Goal: Information Seeking & Learning: Compare options

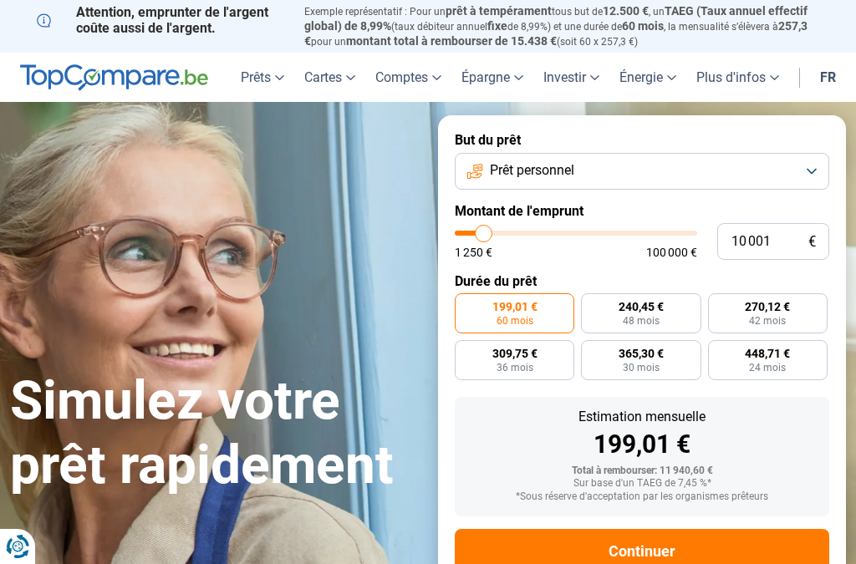
click at [820, 163] on button "Prêt personnel" at bounding box center [642, 171] width 374 height 37
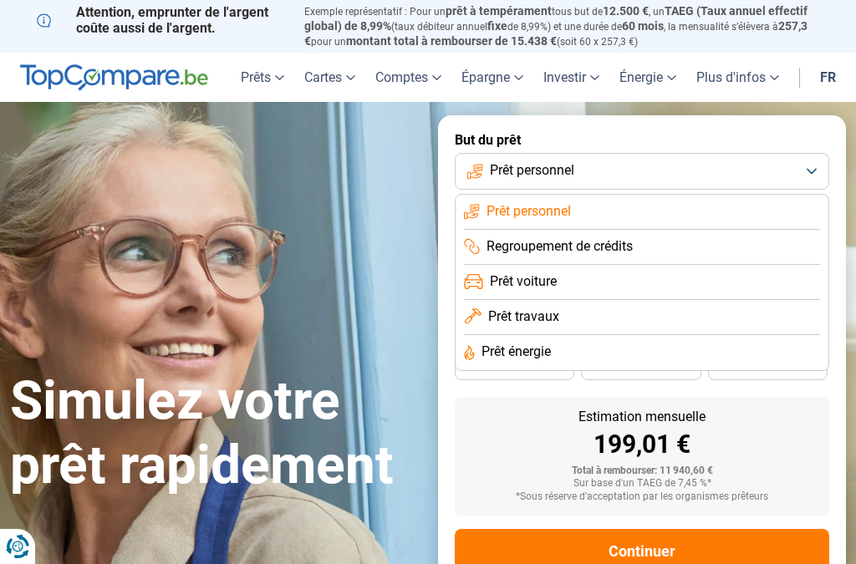
click at [551, 203] on span "Prêt personnel" at bounding box center [528, 211] width 84 height 18
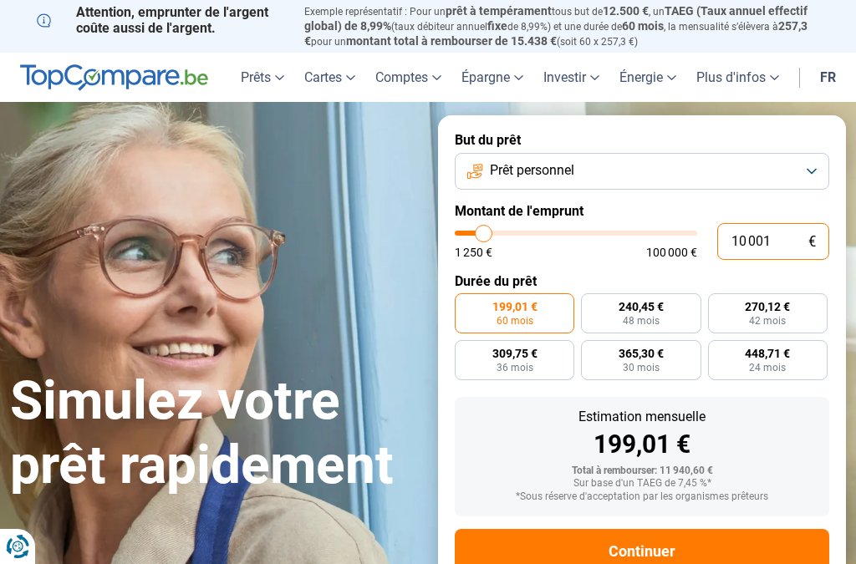
click at [766, 237] on input "10 001" at bounding box center [773, 241] width 112 height 37
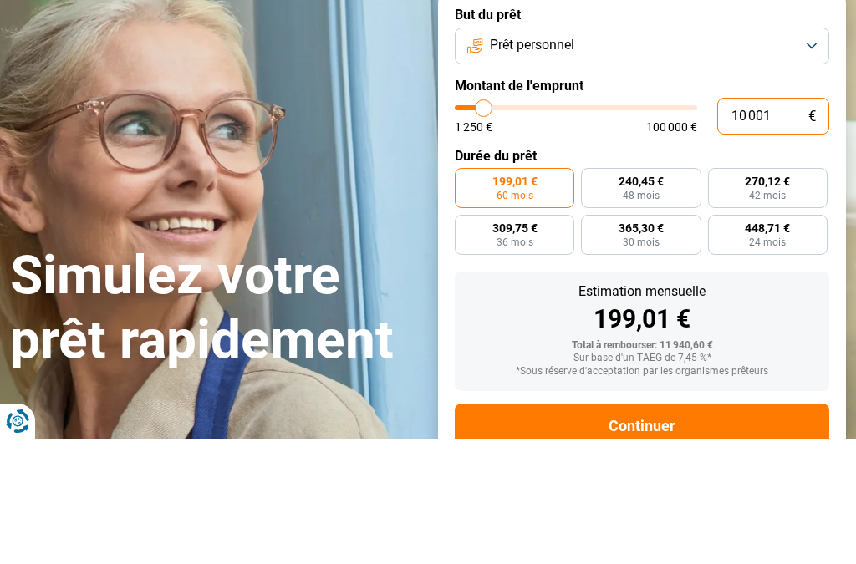
type input "1 000"
type input "1250"
type input "100"
type input "1250"
type input "10"
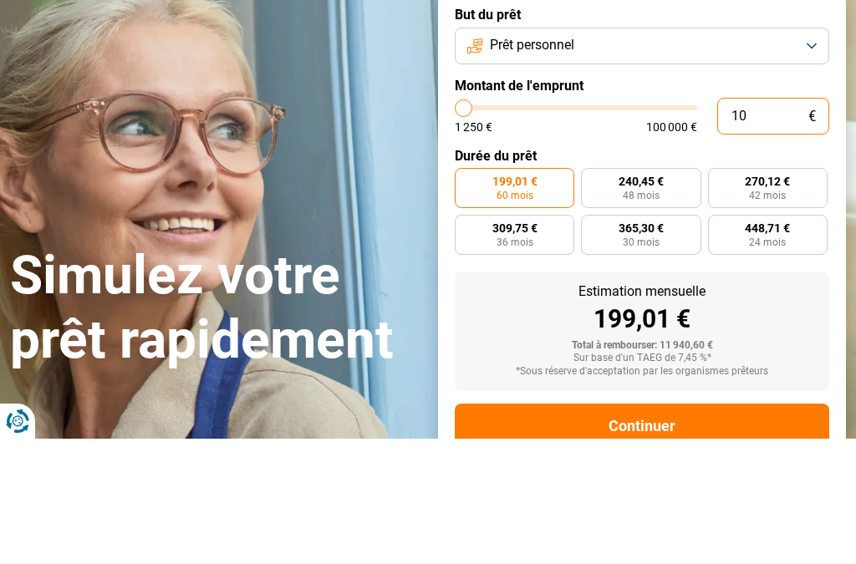
type input "1250"
type input "1"
type input "1250"
type input "0"
type input "1250"
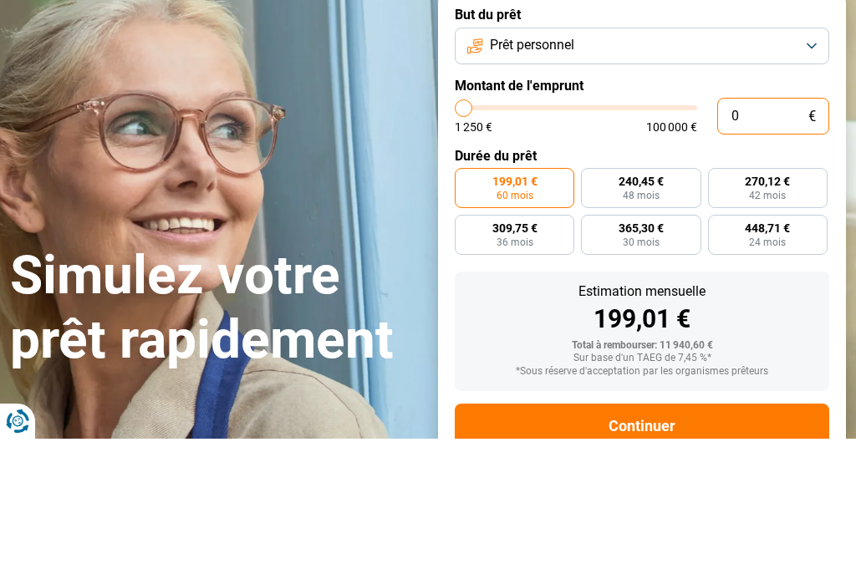
type input "1 250"
type input "1250"
radio input "true"
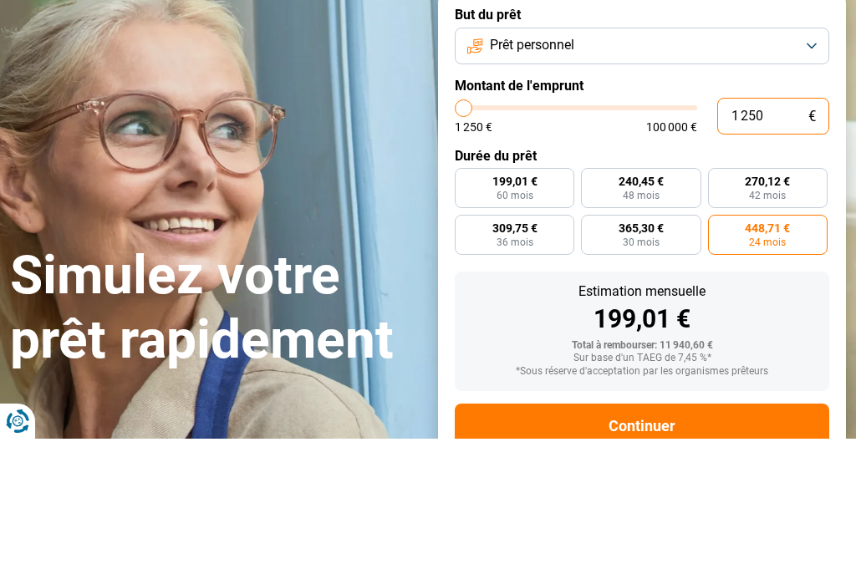
type input "12 505"
type input "12500"
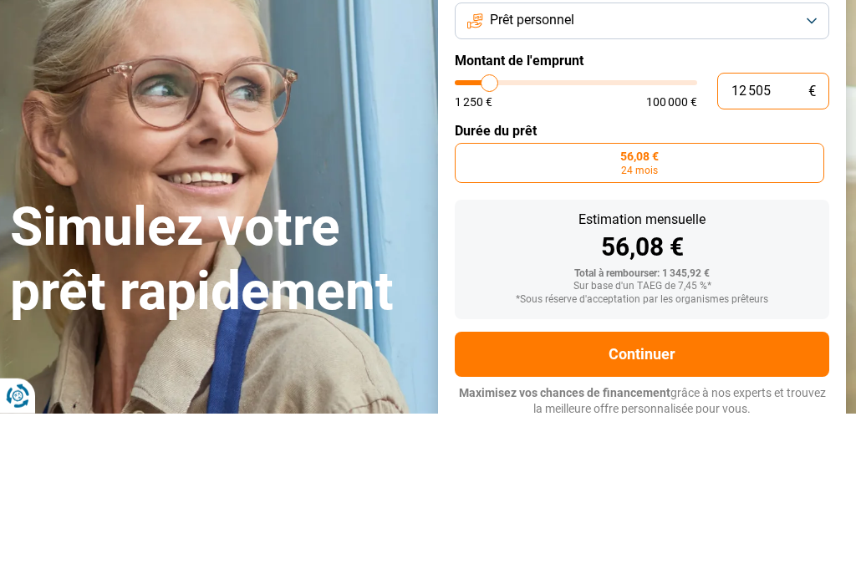
type input "125 050"
type input "100000"
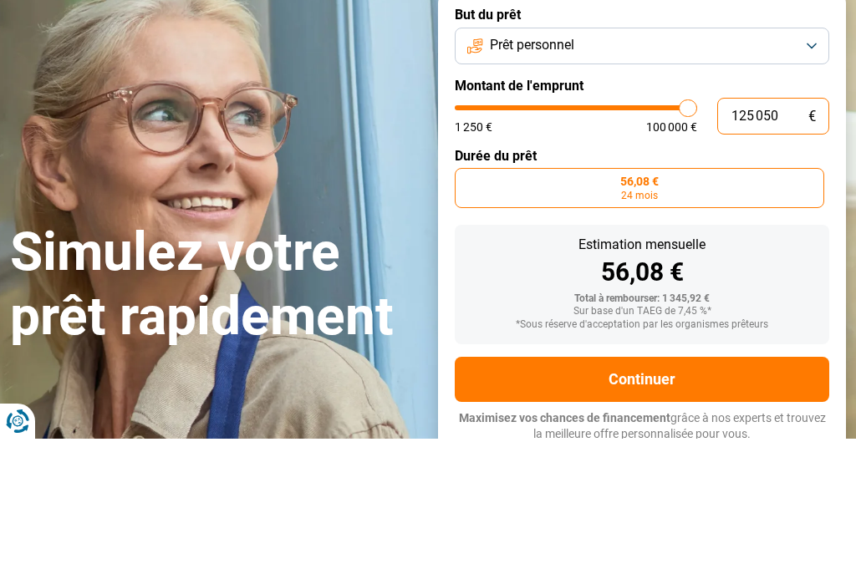
type input "12 505"
type input "12500"
type input "1 250"
type input "1250"
type input "125"
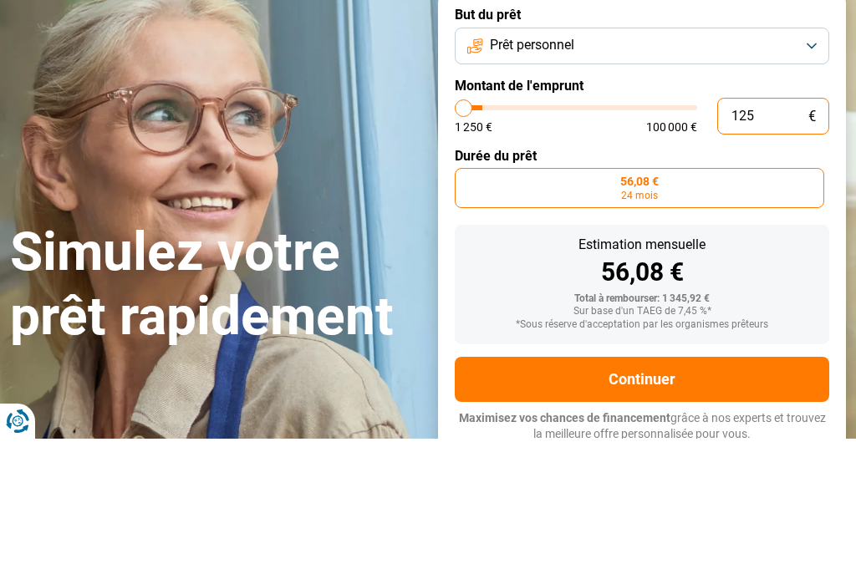
type input "1250"
type input "12"
type input "1250"
type input "1"
type input "1250"
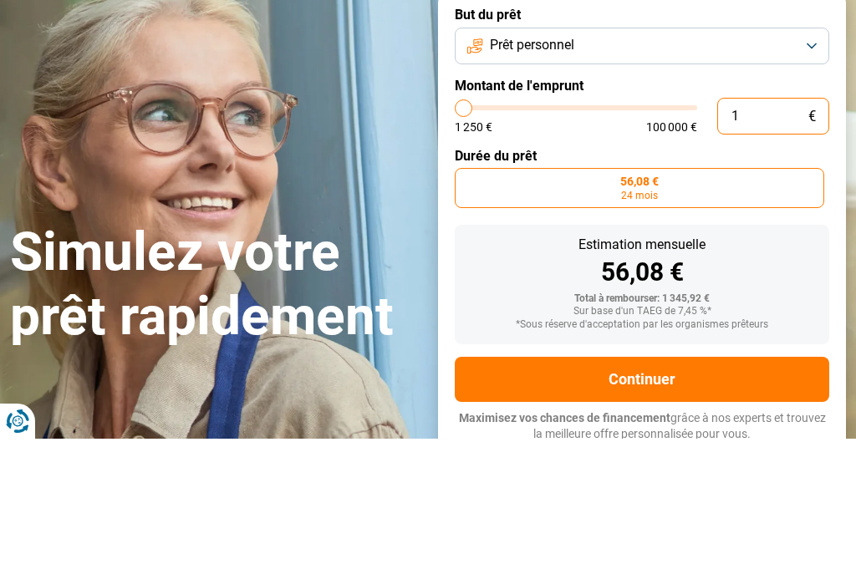
type input "0"
type input "1250"
type input "5"
type input "1250"
type input "50"
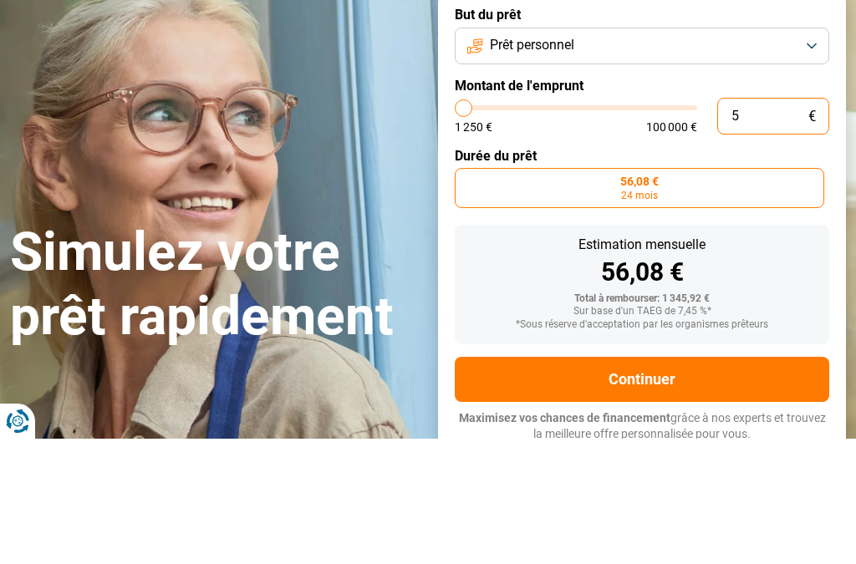
type input "1250"
type input "500"
type input "1250"
type input "5 000"
type input "5000"
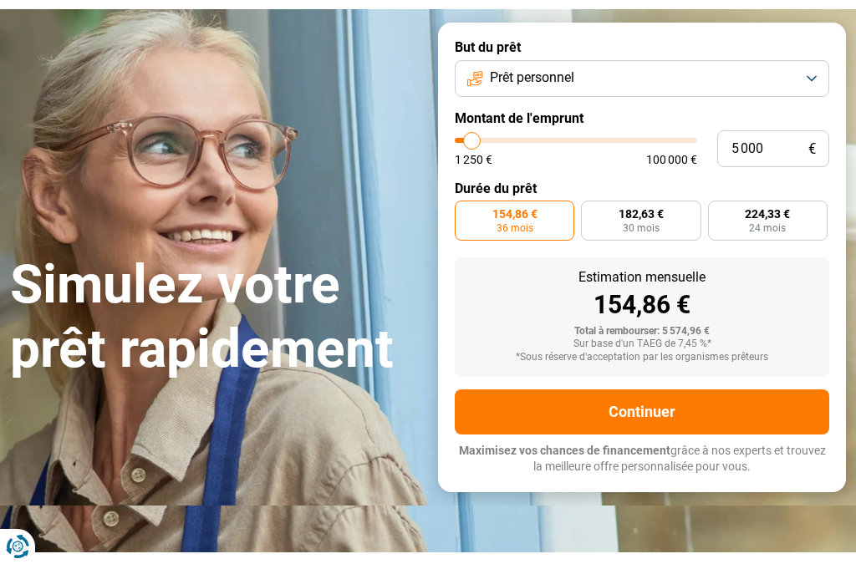
scroll to position [89, 0]
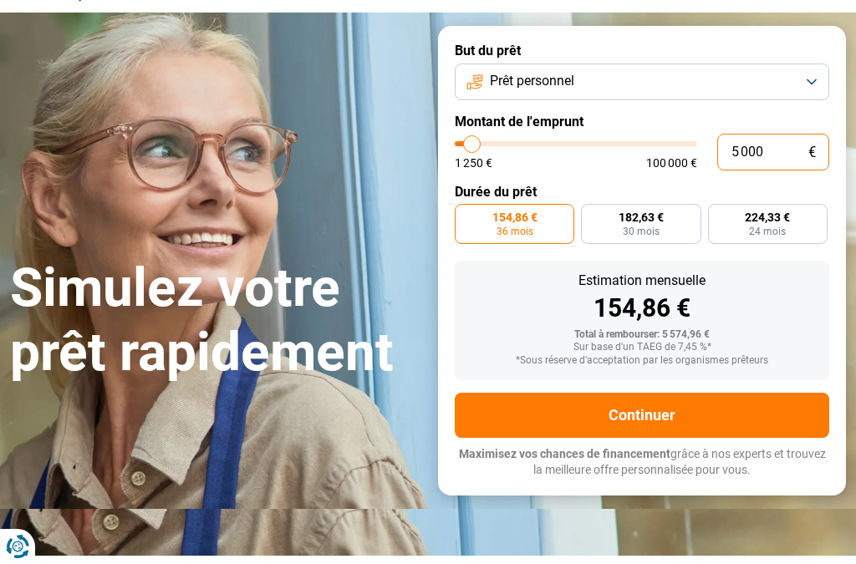
click at [769, 144] on input "5 000" at bounding box center [773, 152] width 112 height 37
type input "50 000"
type input "50000"
radio input "false"
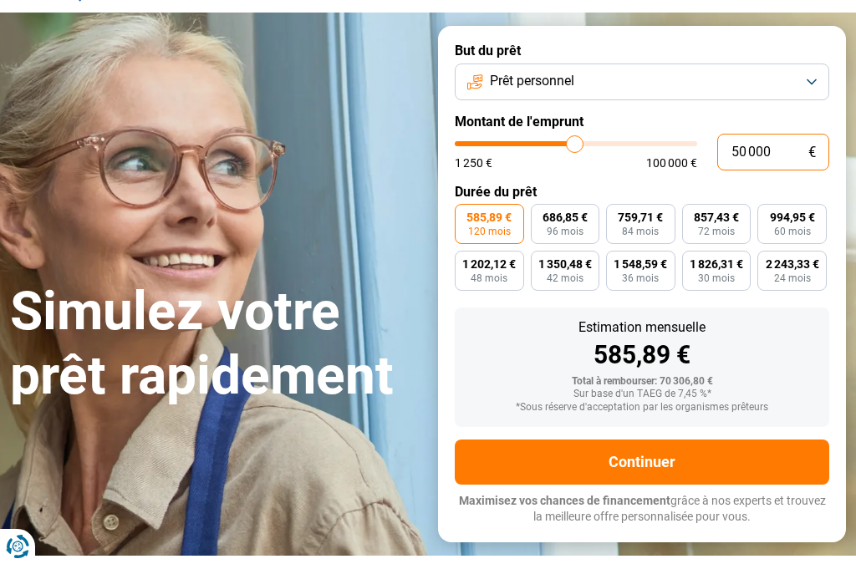
type input "5 000"
type input "5000"
type input "500"
type input "1250"
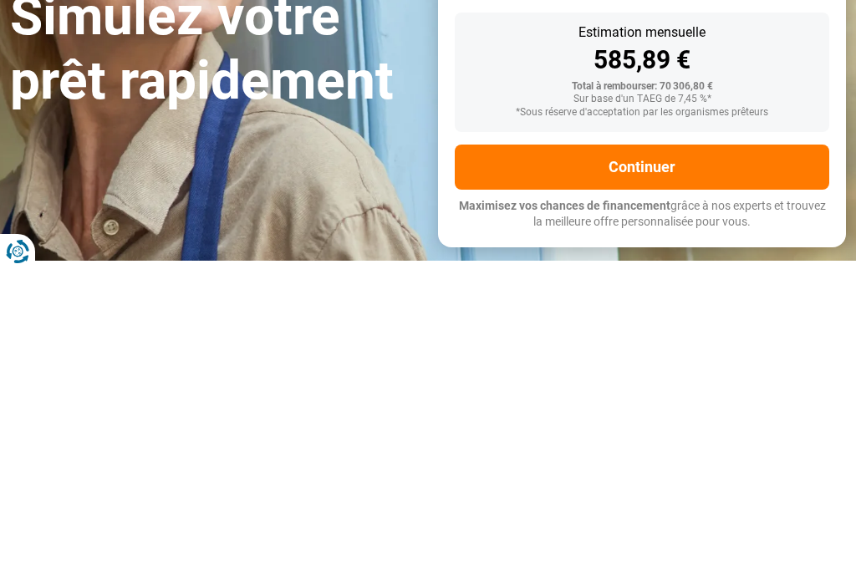
type input "1 250"
type input "1250"
radio input "true"
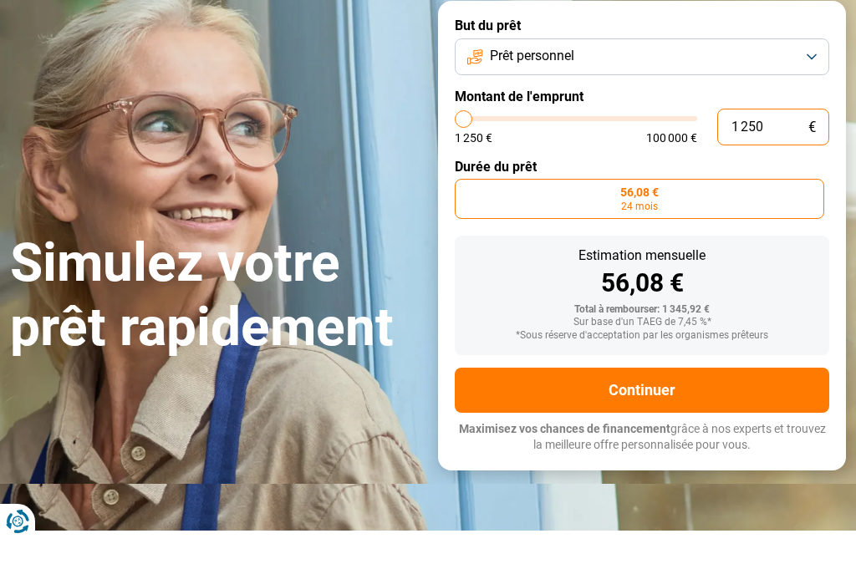
type input "125"
type input "1250"
type input "12"
type input "1250"
type input "1"
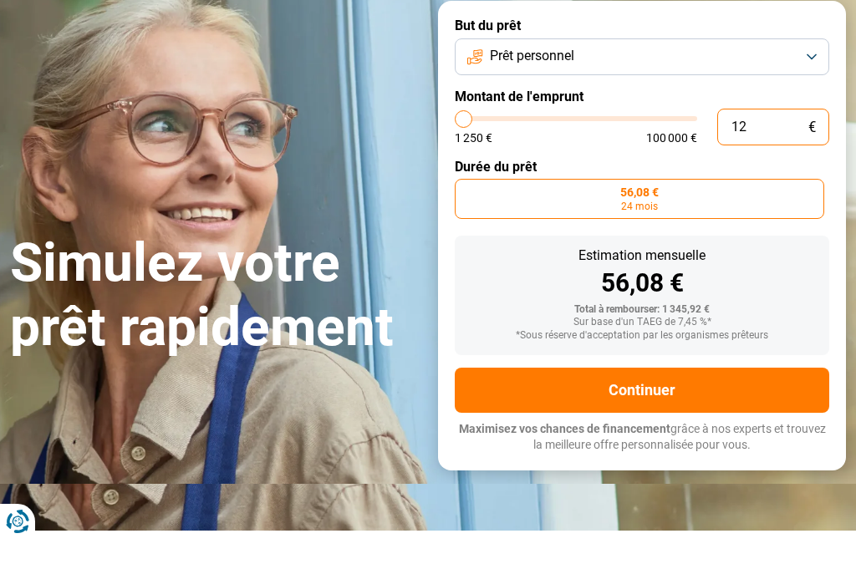
type input "1250"
type input "1 250"
type input "1250"
type input "125"
type input "1250"
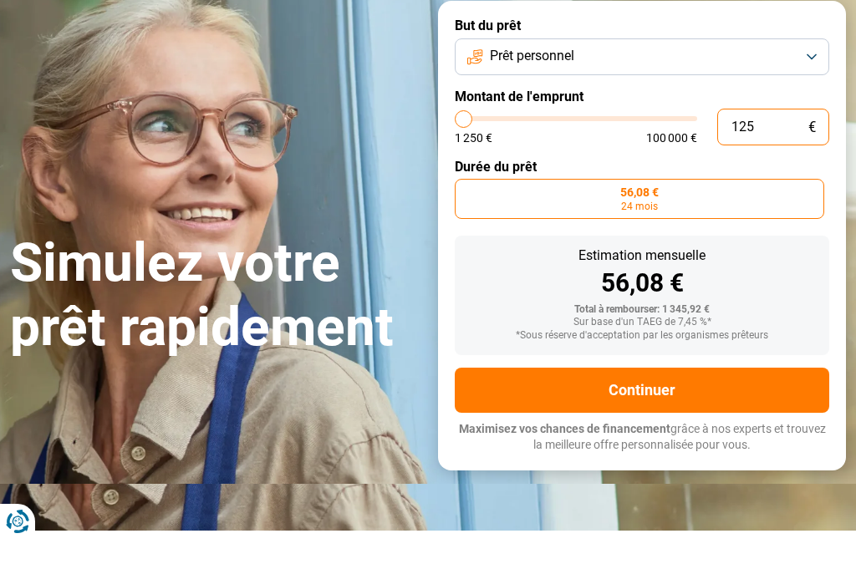
type input "12"
type input "1250"
type input "1"
type input "1250"
type input "0"
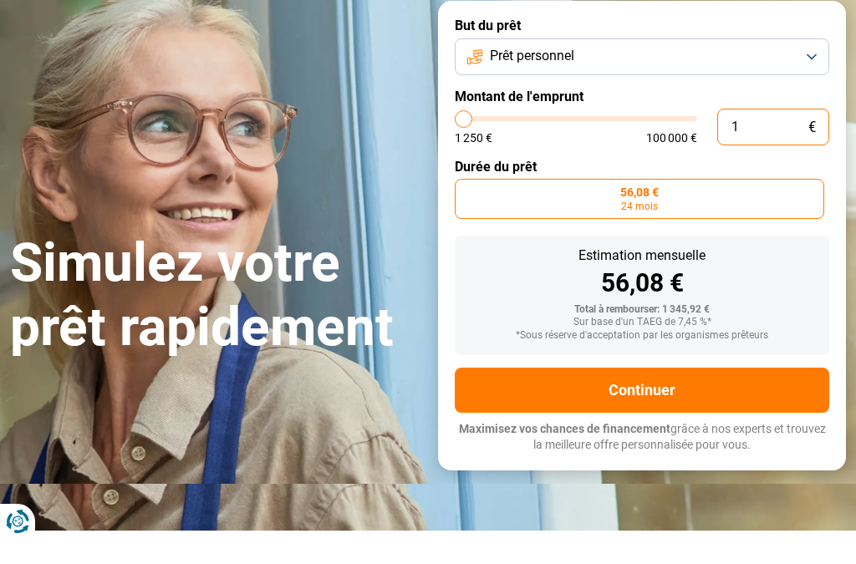
type input "1250"
type input "1 250"
type input "1250"
type input "12 505"
type input "12500"
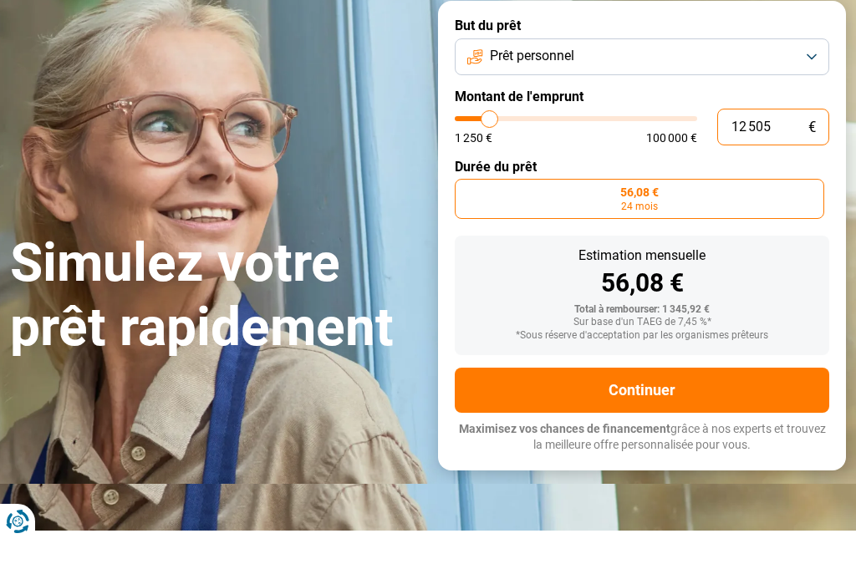
type input "125 050"
type input "100000"
type input "12 505"
type input "12500"
type input "1 250"
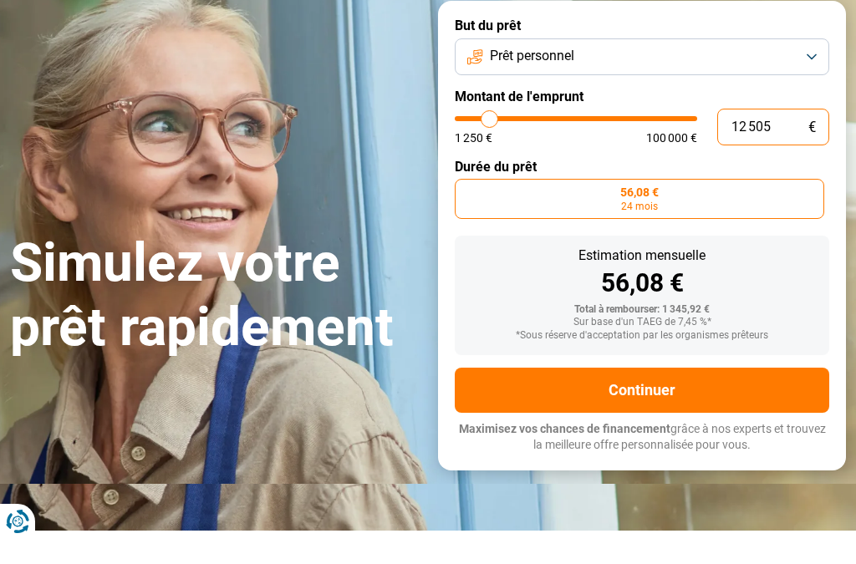
type input "1250"
type input "125"
type input "1250"
type input "12"
type input "1250"
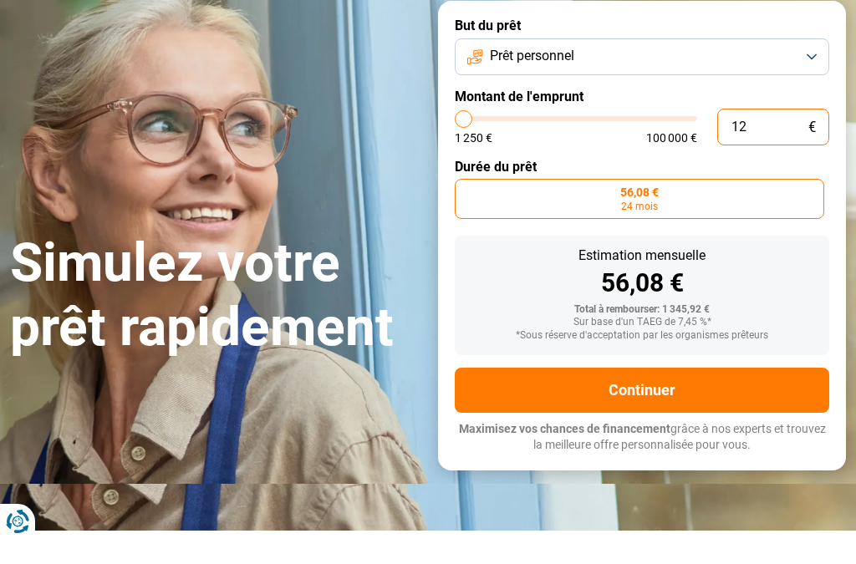
type input "1"
type input "1250"
type input "0"
type input "1250"
type input "1 250"
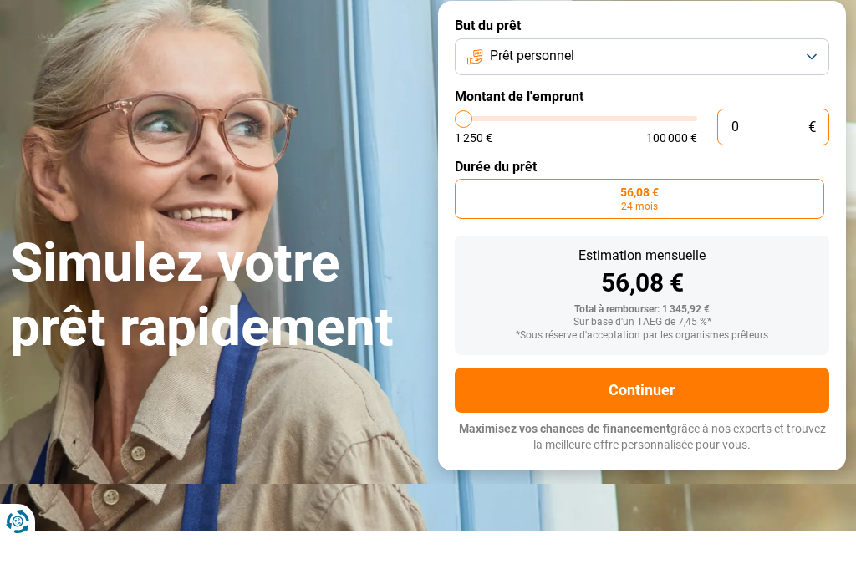
type input "1250"
type input "125"
type input "1250"
type input "1 255"
type input "1250"
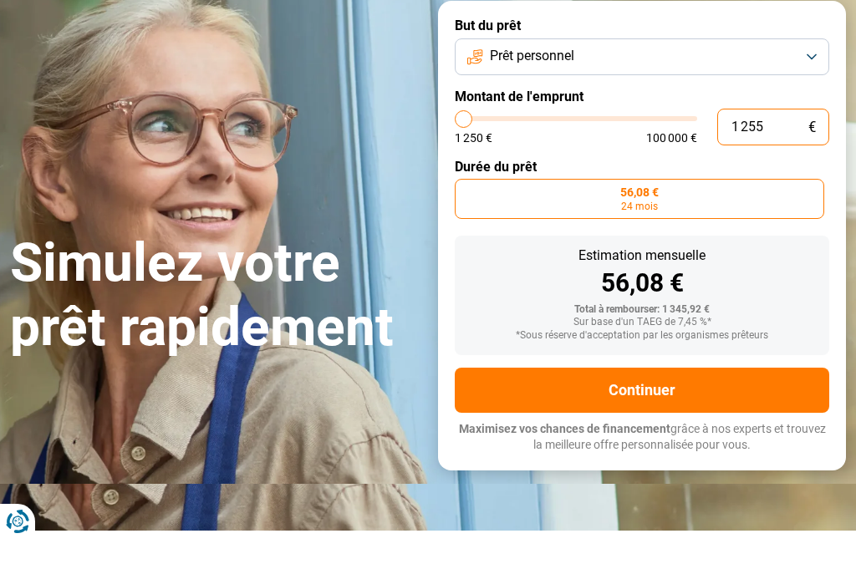
type input "12 550"
type input "12500"
type input "125 500"
type input "100000"
type input "100 000"
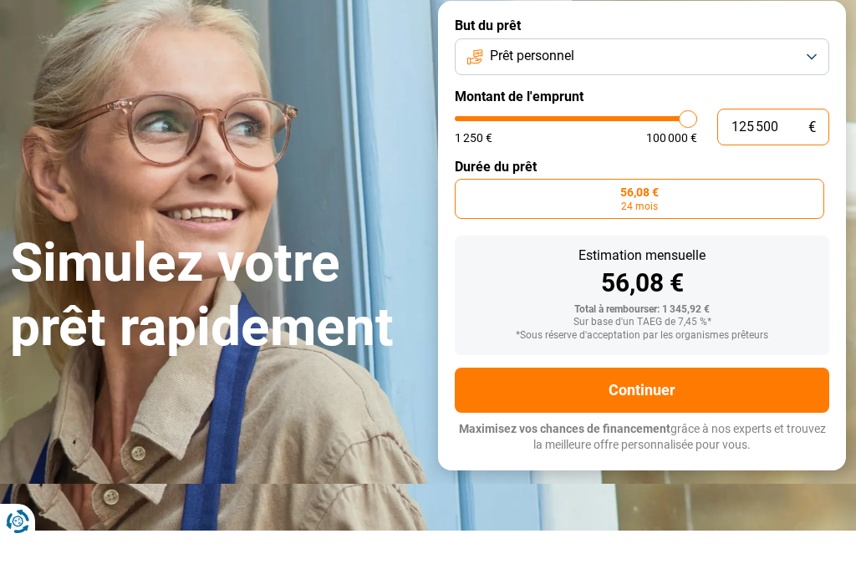
type input "100000"
radio input "false"
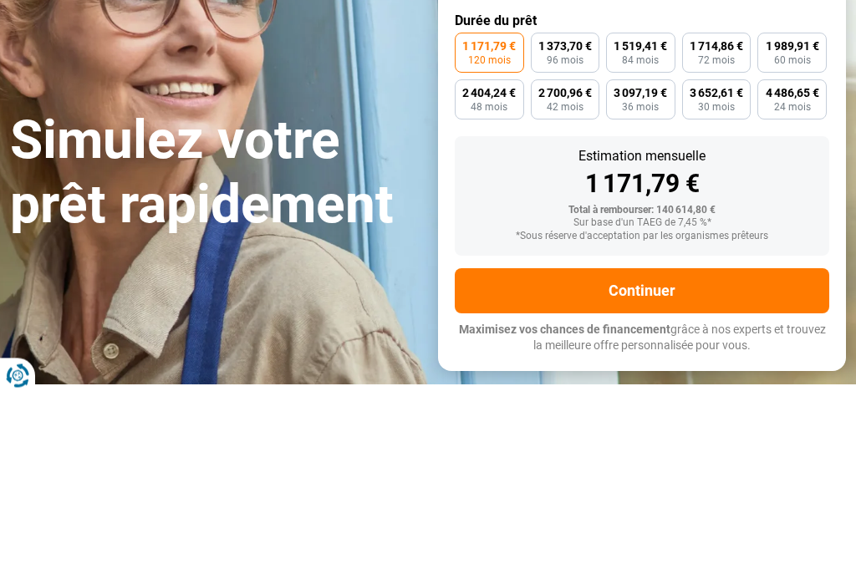
type input "10 000"
type input "10000"
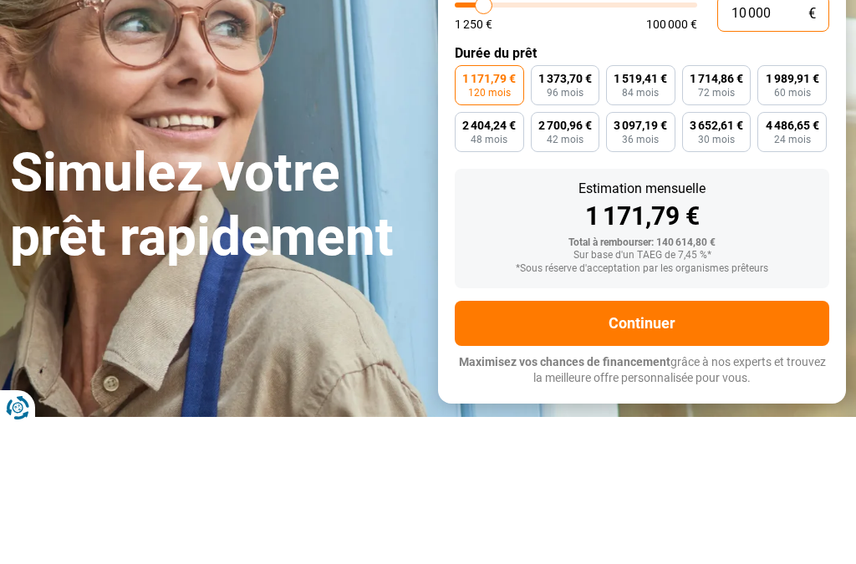
radio input "true"
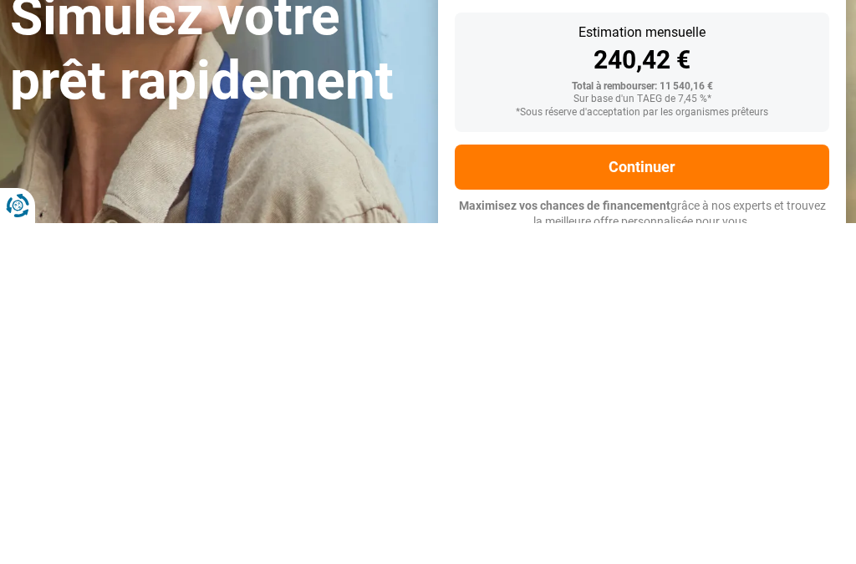
scroll to position [0, 0]
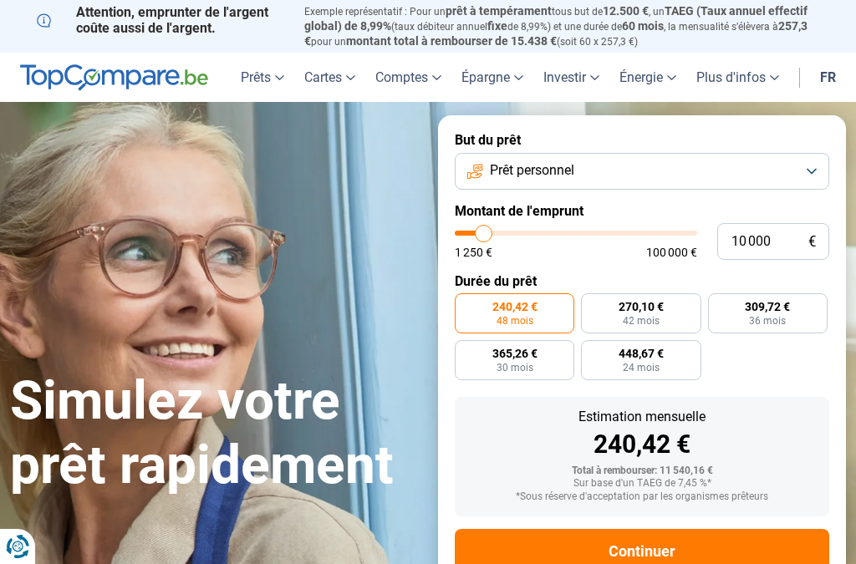
click at [822, 158] on button "Prêt personnel" at bounding box center [642, 171] width 374 height 37
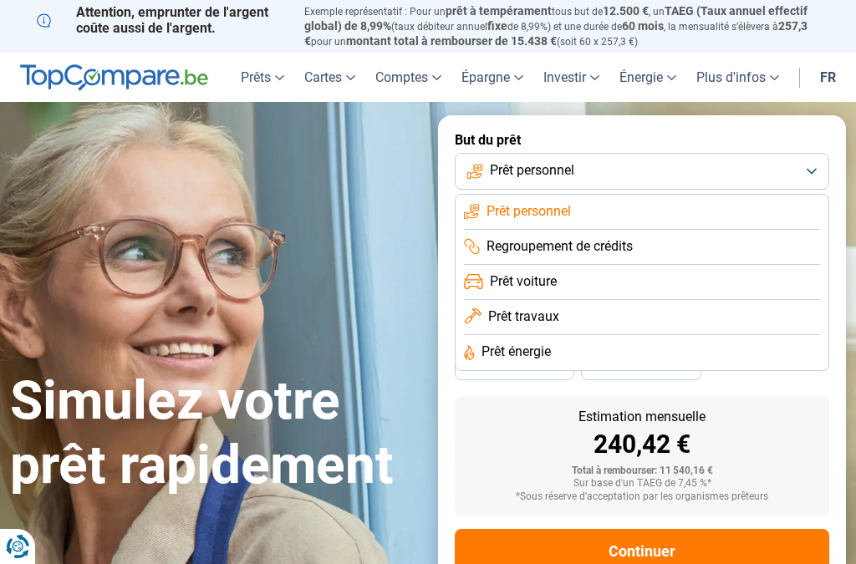
click at [597, 202] on li "Prêt personnel" at bounding box center [642, 212] width 356 height 35
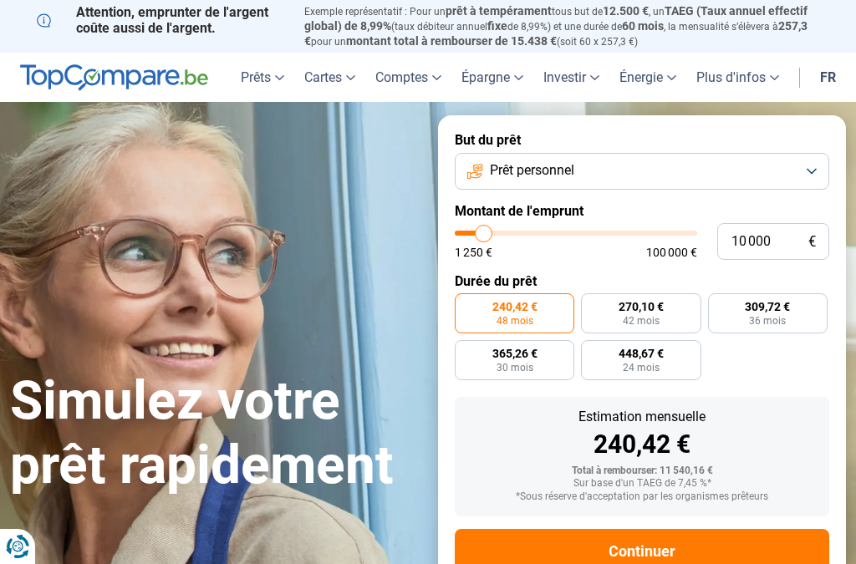
click at [817, 163] on button "Prêt personnel" at bounding box center [642, 171] width 374 height 37
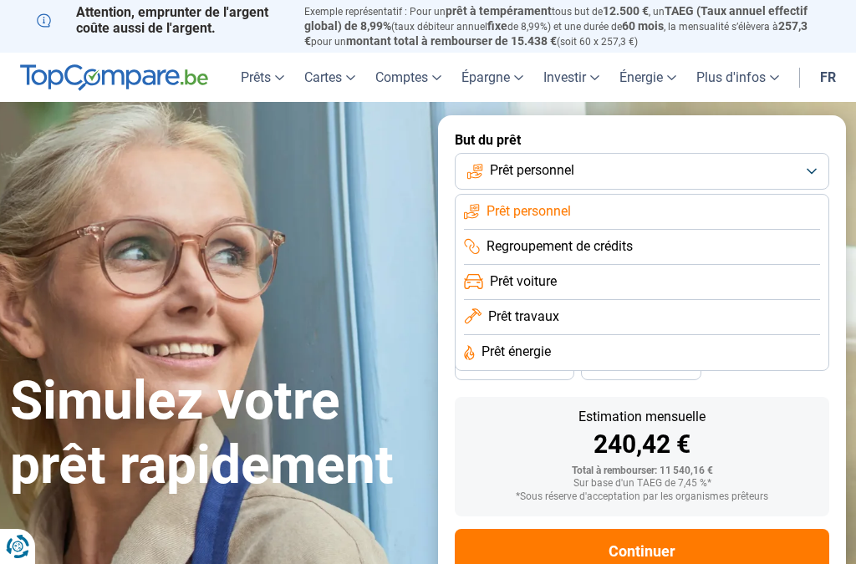
click at [820, 164] on button "Prêt personnel" at bounding box center [642, 171] width 374 height 37
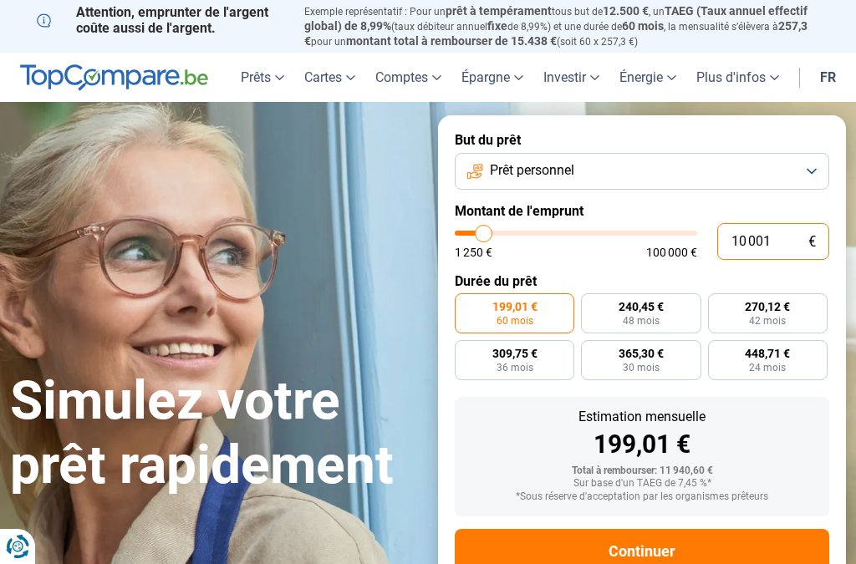
click at [784, 234] on input "10 001" at bounding box center [773, 241] width 112 height 37
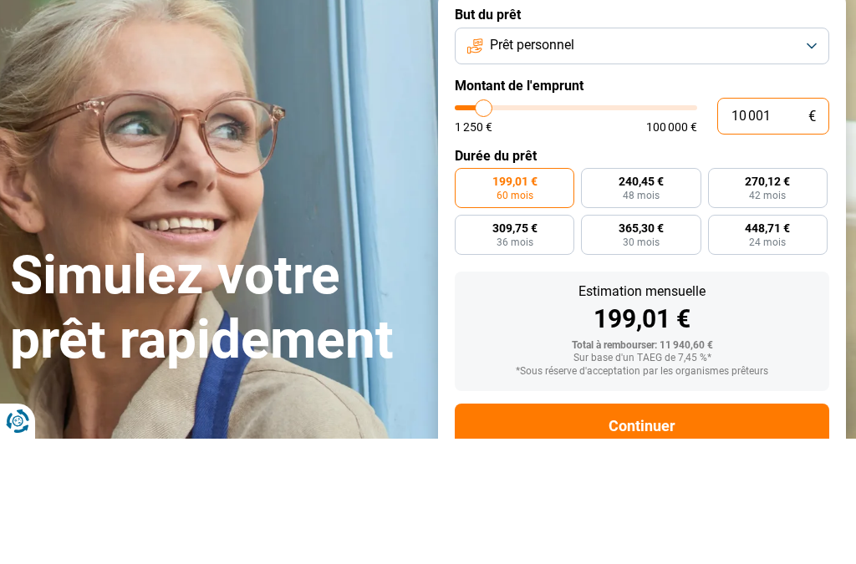
type input "1 000"
type input "1250"
type input "100"
type input "1250"
type input "10"
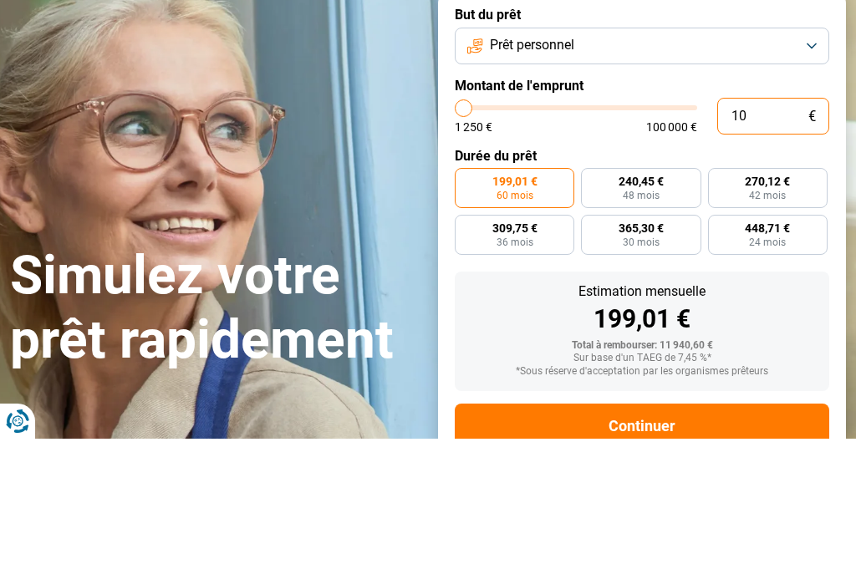
type input "1250"
type input "1"
type input "1250"
type input "0"
type input "1250"
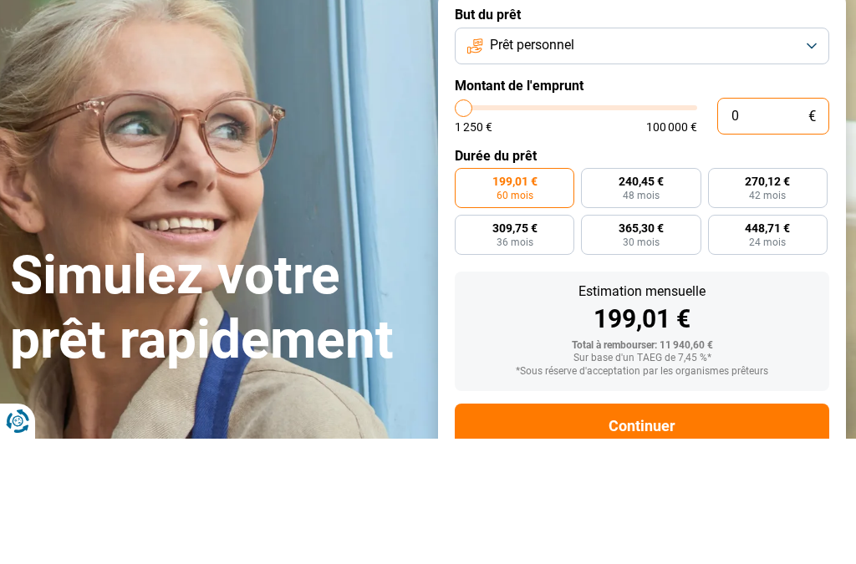
type input "1 250"
type input "1250"
radio input "true"
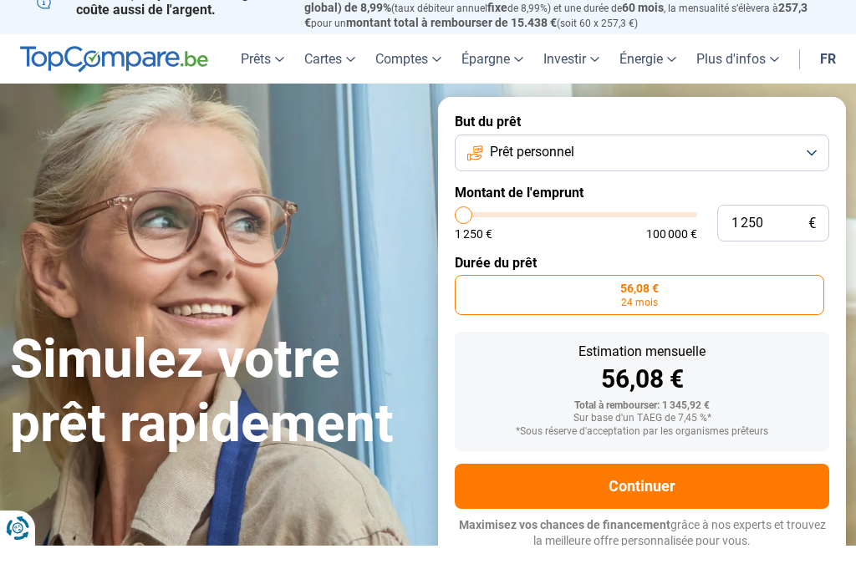
click at [554, 203] on label "Montant de l'emprunt" at bounding box center [642, 211] width 374 height 16
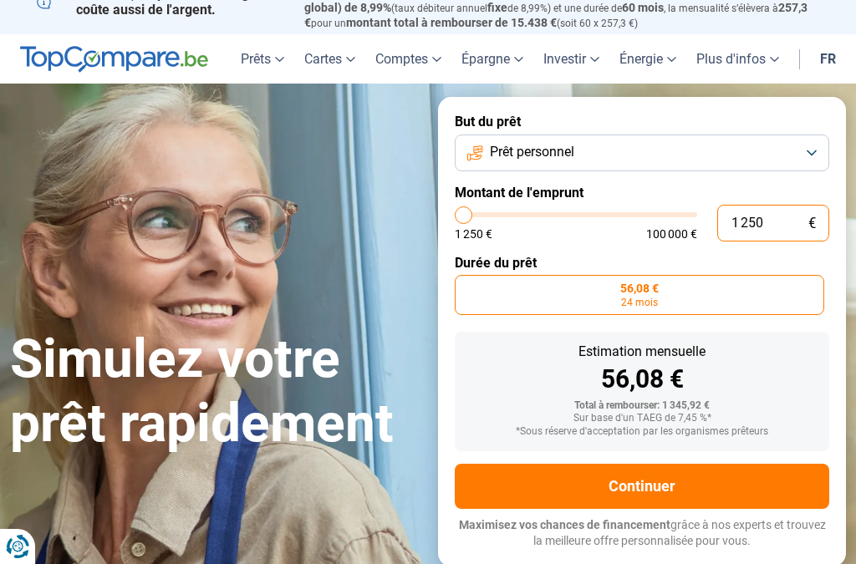
click at [776, 211] on input "1 250" at bounding box center [773, 223] width 112 height 37
type input "125"
type input "1250"
type input "12"
type input "1250"
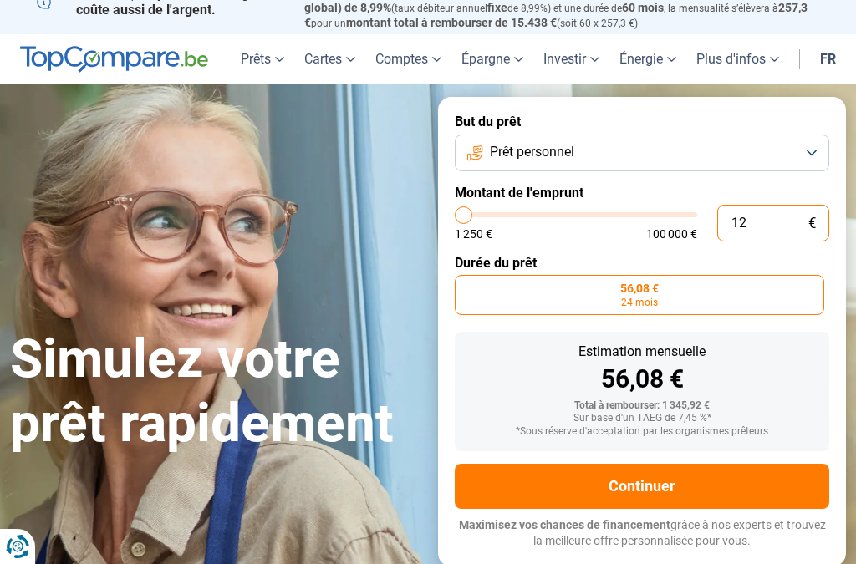
type input "1"
type input "1250"
type input "0"
type input "1250"
type input "1 250"
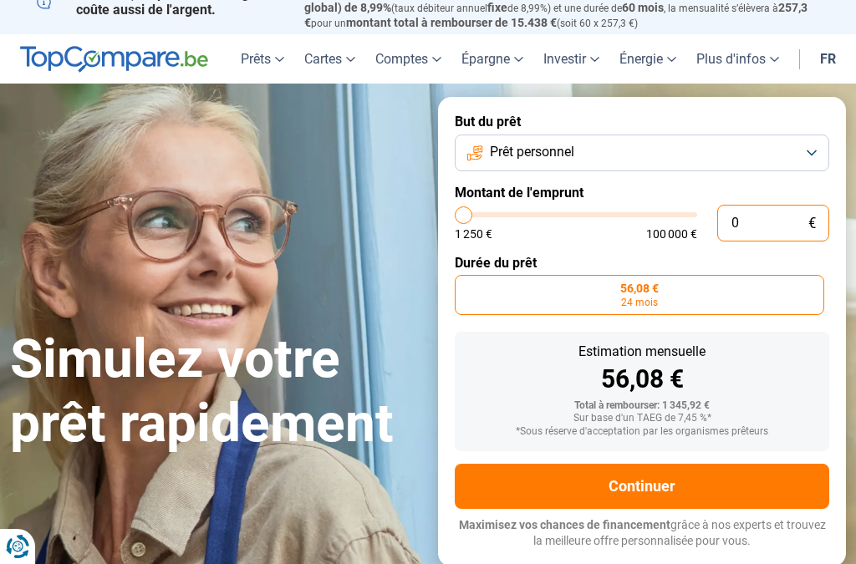
type input "1250"
type input "12 505"
type input "12500"
type input "1 250"
type input "1250"
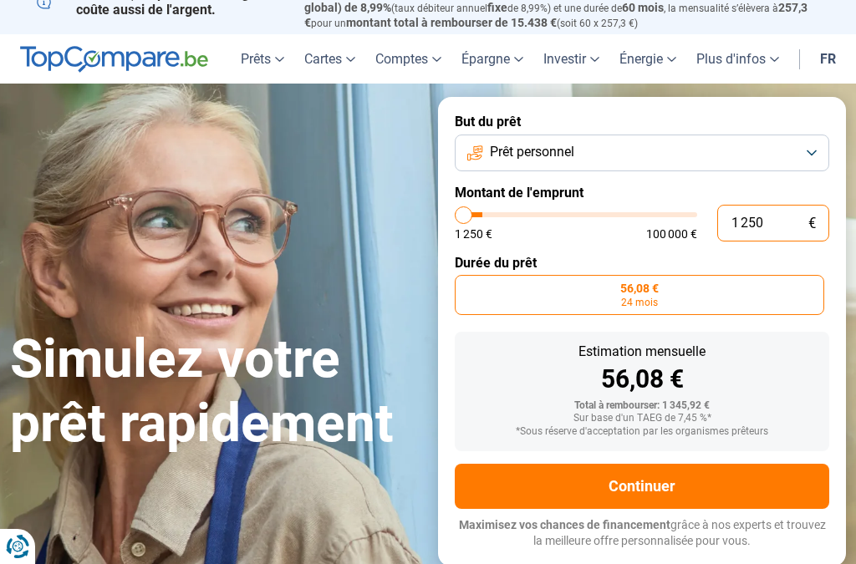
type input "125"
type input "1250"
type input "12"
type input "1250"
type input "1"
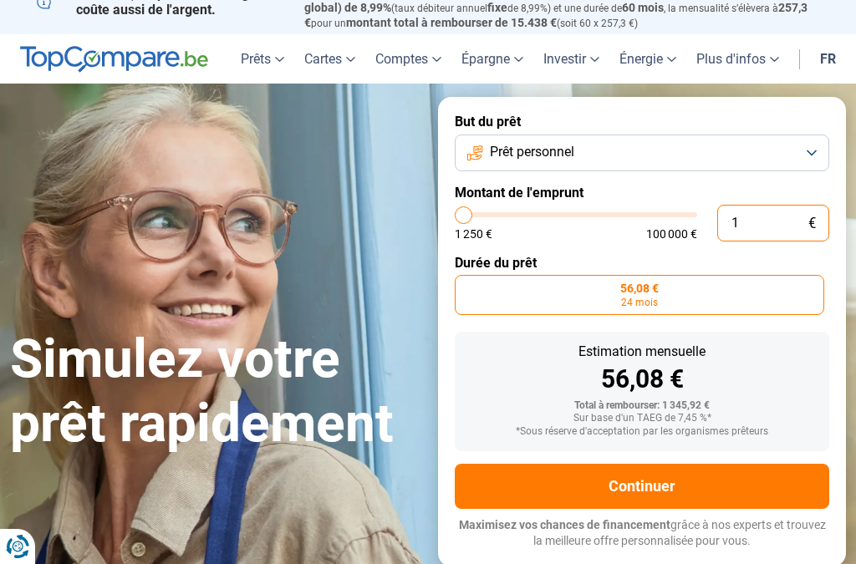
type input "1250"
type input "0"
type input "1250"
type input "5"
type input "1250"
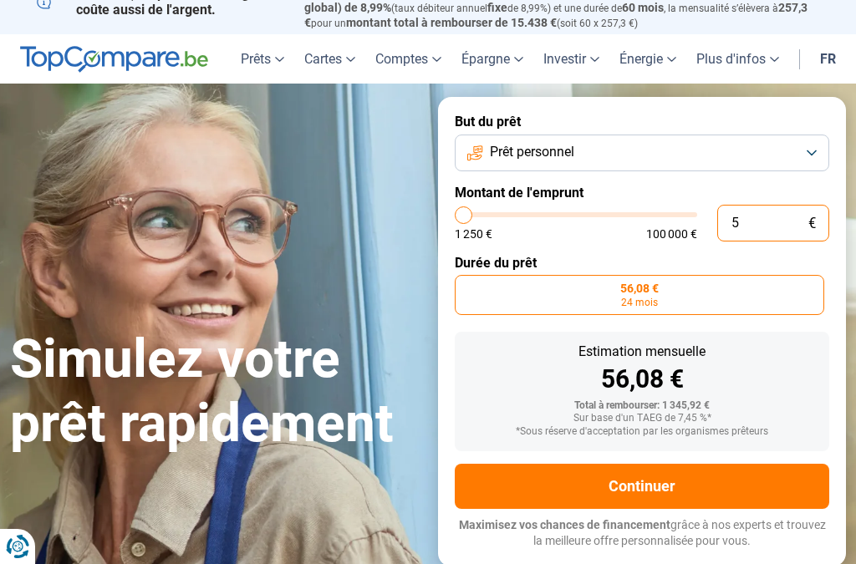
type input "50"
type input "1250"
type input "500"
type input "1250"
type input "5 000"
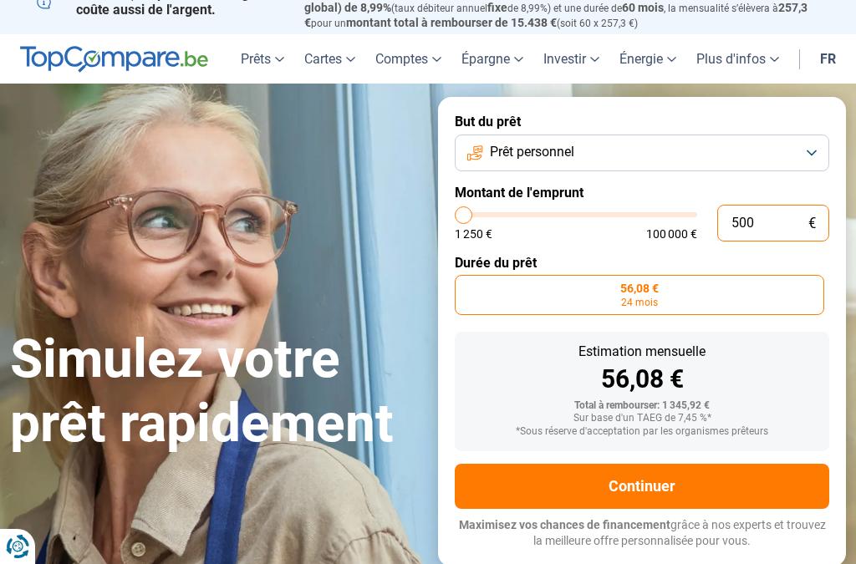
type input "5000"
radio input "false"
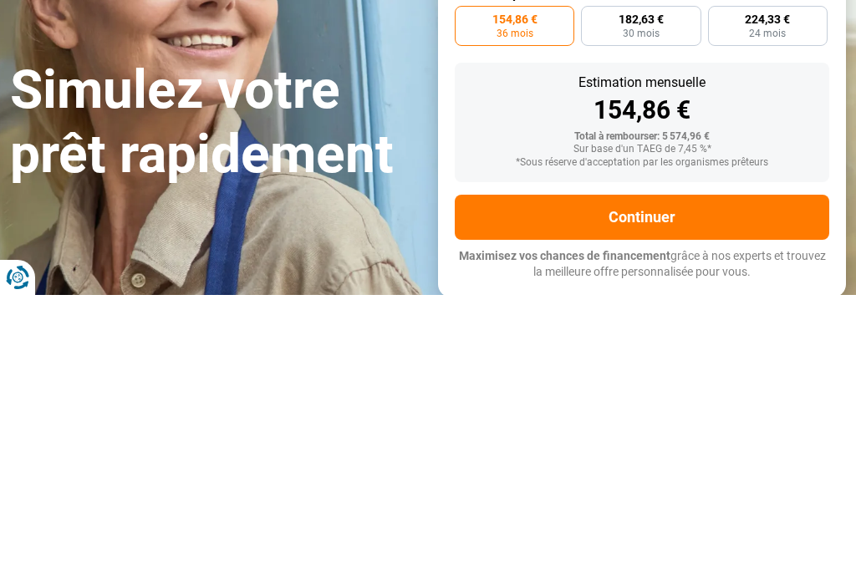
click at [674, 464] on button "Continuer" at bounding box center [642, 486] width 374 height 45
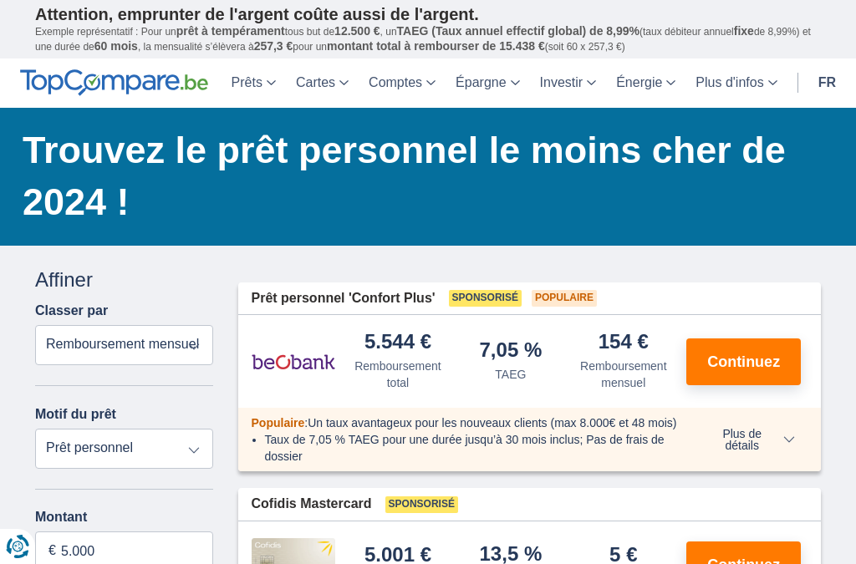
click at [757, 359] on span "Continuez" at bounding box center [743, 361] width 73 height 15
